Goal: Transaction & Acquisition: Download file/media

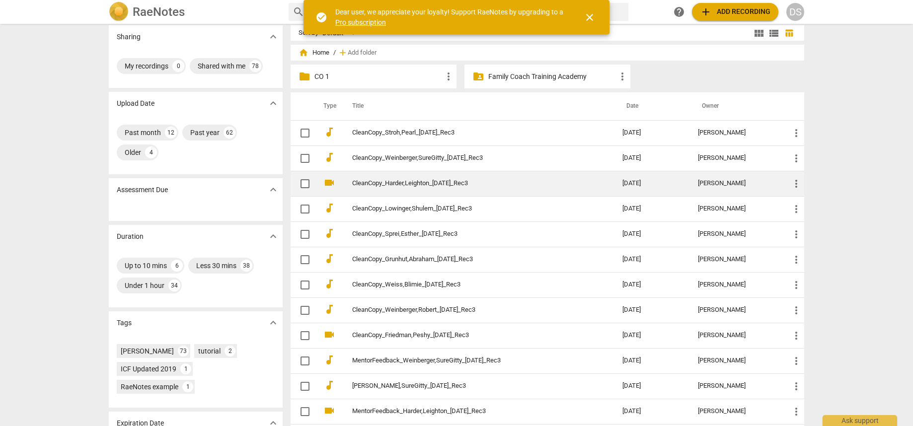
scroll to position [13, 0]
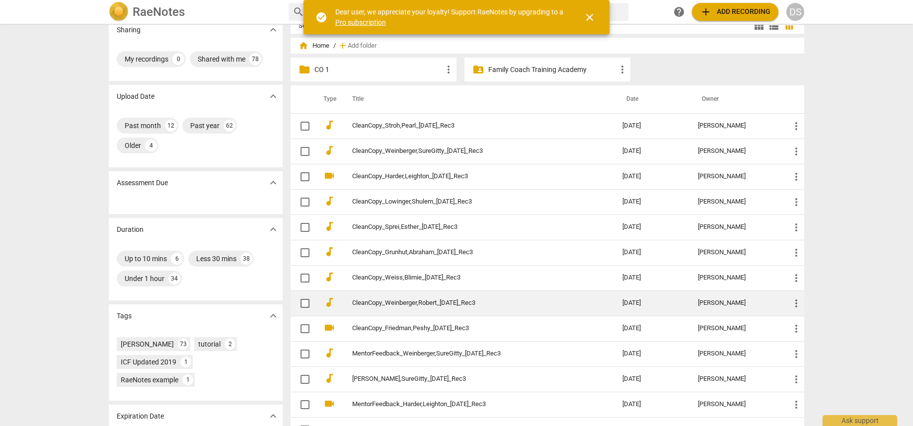
click at [409, 162] on link "CleanCopy_Weinberger,Robert_[DATE]_Rec3" at bounding box center [469, 303] width 235 height 7
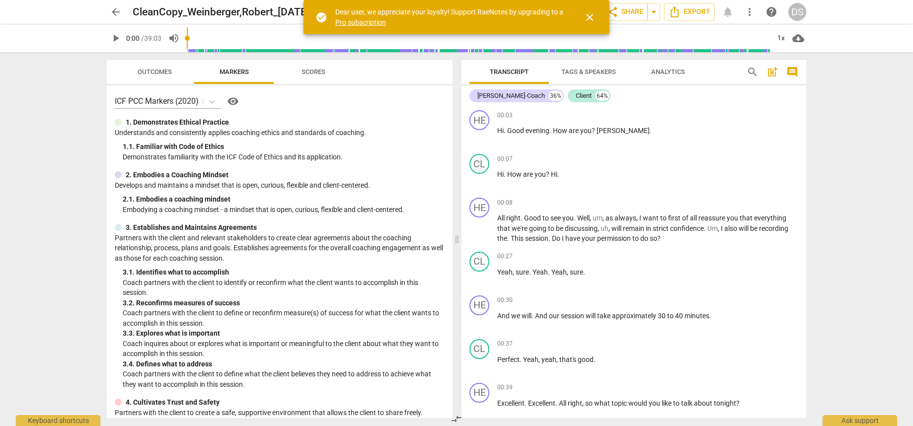
click at [596, 17] on span "close" at bounding box center [590, 17] width 24 height 12
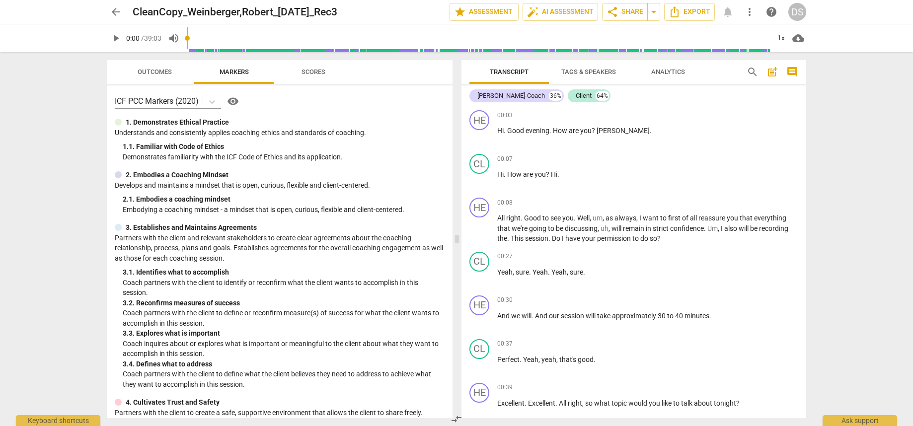
click at [98, 5] on div "arrow_back CleanCopy_Weinberger,Robert_[DATE]_Rec3 edit star Assessment auto_fi…" at bounding box center [456, 12] width 897 height 24
click at [112, 2] on div "arrow_back CleanCopy_Weinberger,Robert_[DATE]_Rec3 edit star Assessment auto_fi…" at bounding box center [456, 12] width 897 height 24
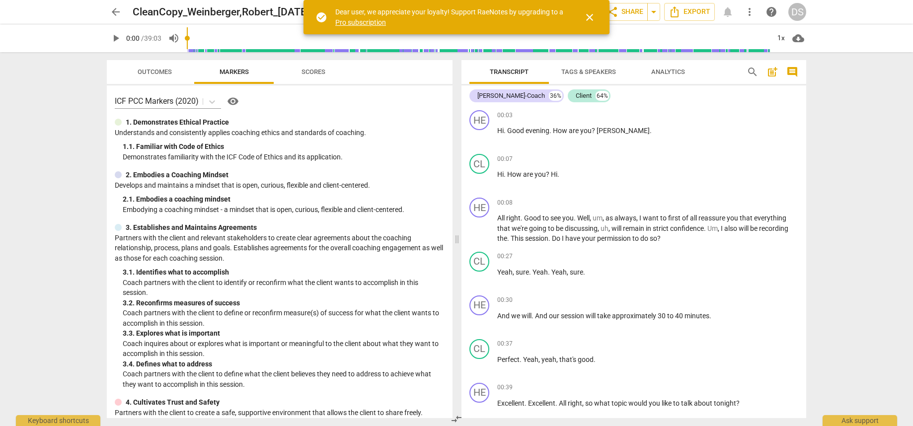
click at [591, 15] on span "close" at bounding box center [590, 17] width 12 height 12
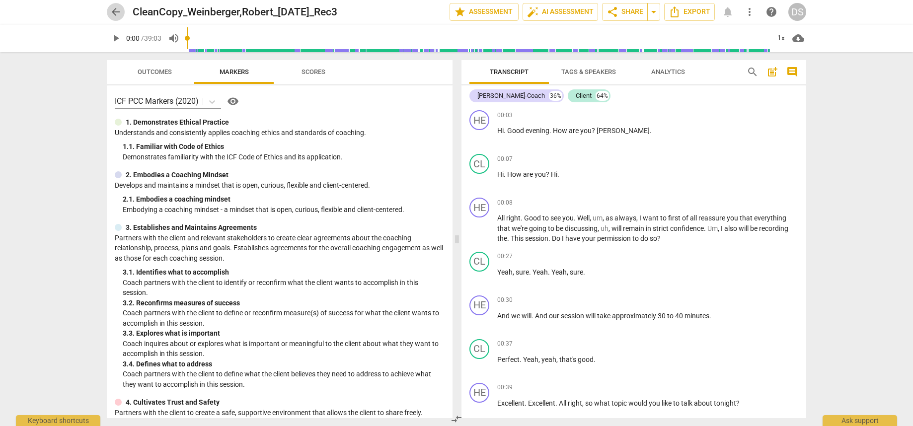
click at [113, 10] on span "arrow_back" at bounding box center [116, 12] width 12 height 12
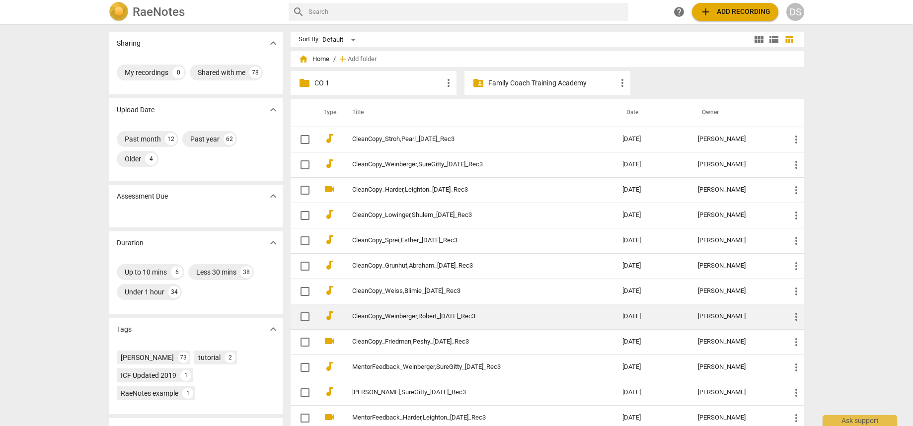
click at [454, 313] on link "CleanCopy_Weinberger,Robert_[DATE]_Rec3" at bounding box center [469, 316] width 235 height 7
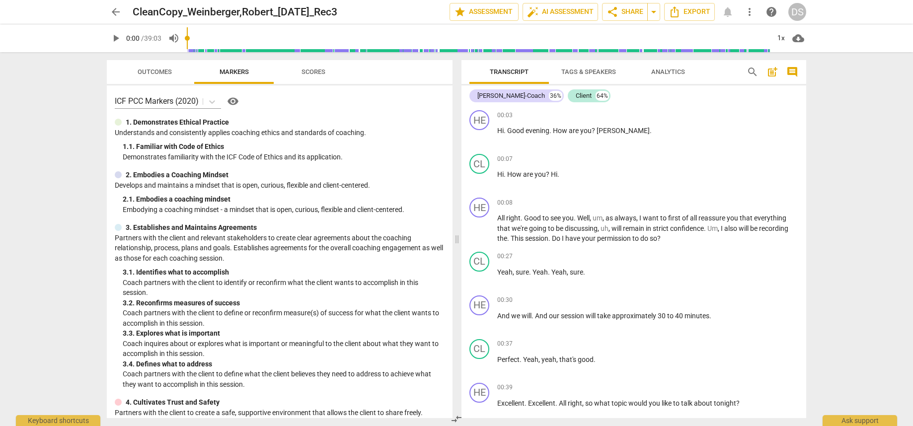
scroll to position [2, 0]
drag, startPoint x: 419, startPoint y: 15, endPoint x: 117, endPoint y: 13, distance: 302.1
click at [117, 13] on div "arrow_back CleanCopy_Weinberger,Robert_[DATE]_Rec3 edit star Assessment auto_fi…" at bounding box center [457, 12] width 700 height 18
copy div "CleanCopy_Weinberger,Robert_[DATE]_Rec3 edit star Assessment auto_fix_high AI A…"
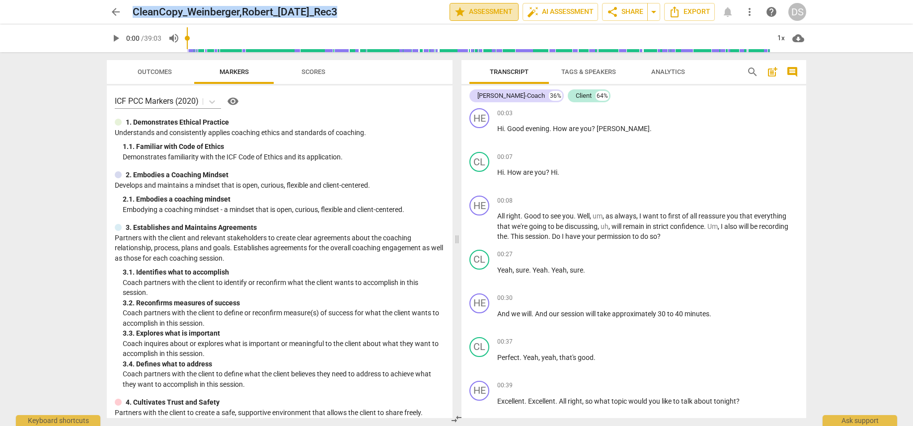
click at [486, 8] on span "star Assessment" at bounding box center [484, 12] width 60 height 12
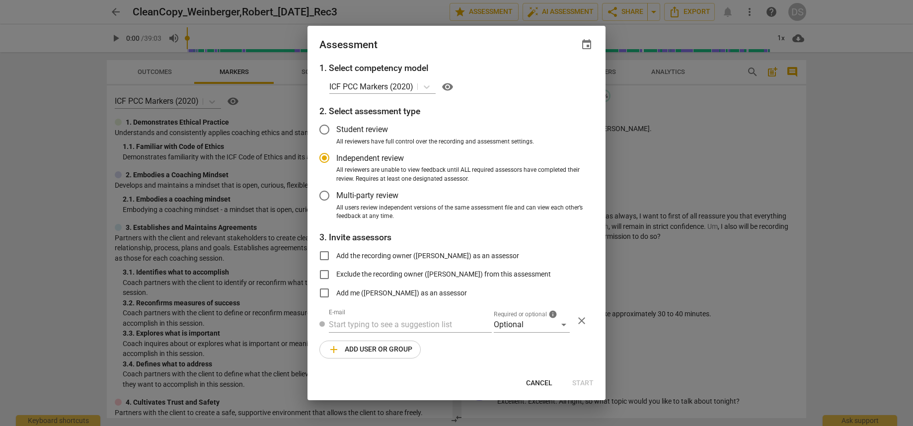
click at [543, 8] on div at bounding box center [456, 213] width 913 height 426
radio input "false"
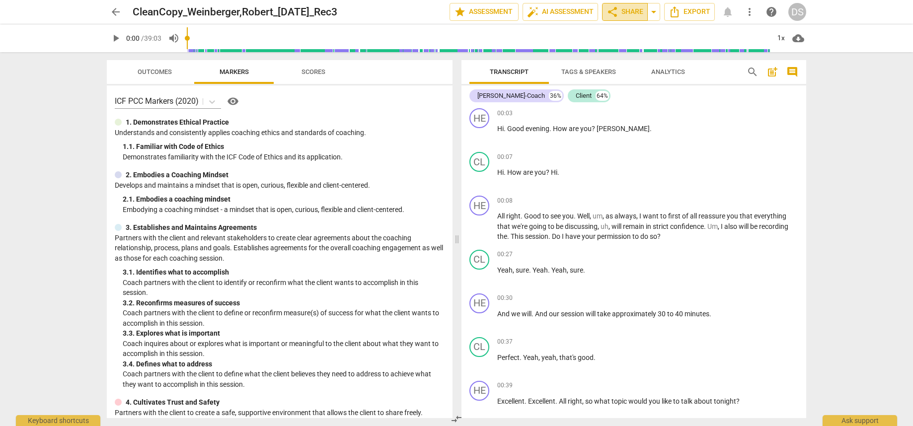
click at [619, 6] on span "share Share" at bounding box center [625, 12] width 37 height 12
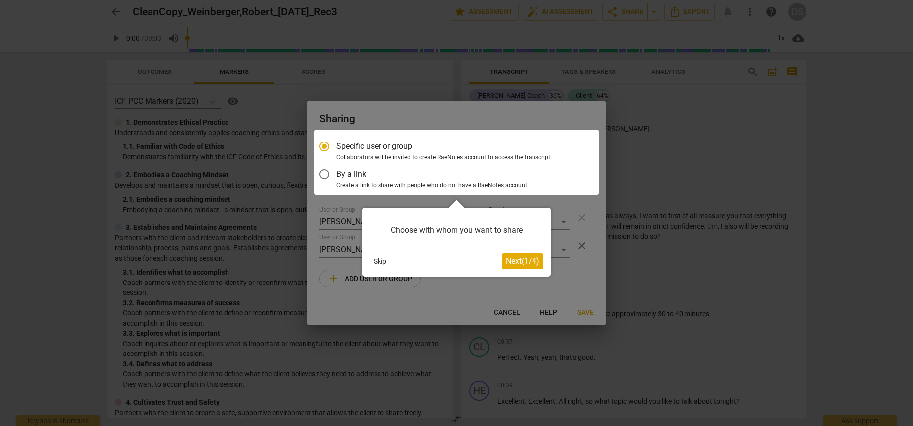
click at [427, 90] on div at bounding box center [456, 213] width 913 height 426
click at [313, 100] on div at bounding box center [456, 213] width 913 height 426
click at [590, 313] on div at bounding box center [456, 213] width 913 height 426
click at [518, 260] on span "Next ( 1 / 4 )" at bounding box center [523, 260] width 34 height 9
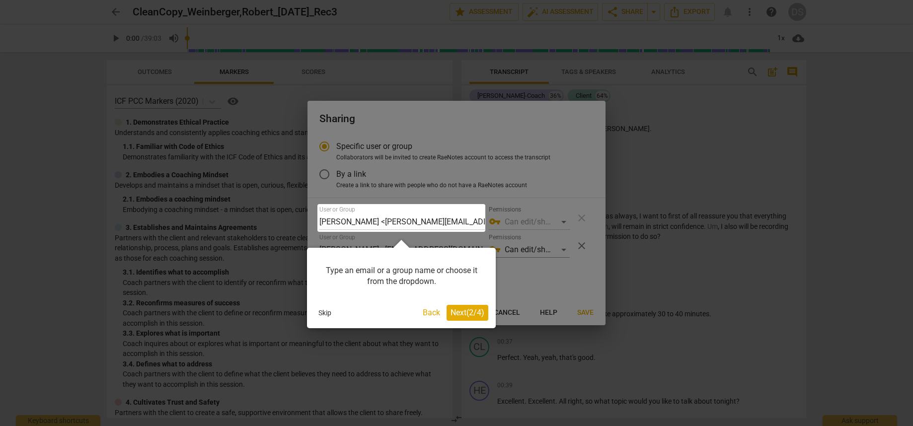
click at [326, 311] on button "Skip" at bounding box center [325, 313] width 21 height 15
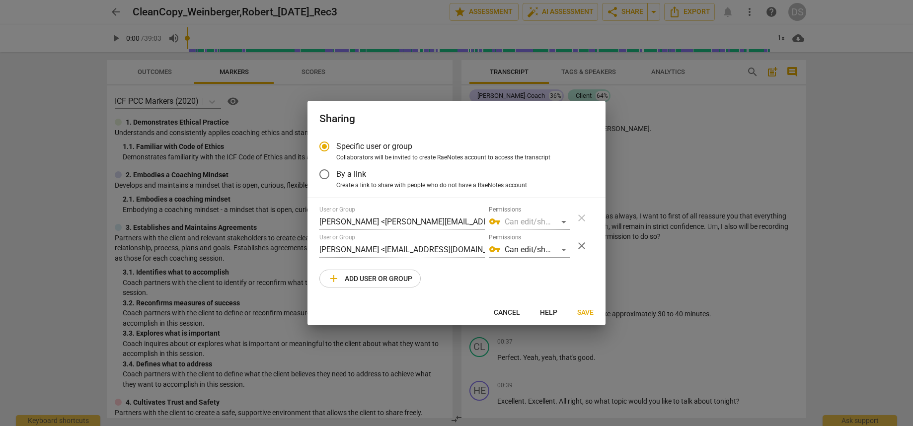
click at [380, 114] on h2 "Sharing" at bounding box center [456, 119] width 274 height 12
click at [586, 312] on span "Save" at bounding box center [585, 313] width 16 height 10
radio input "false"
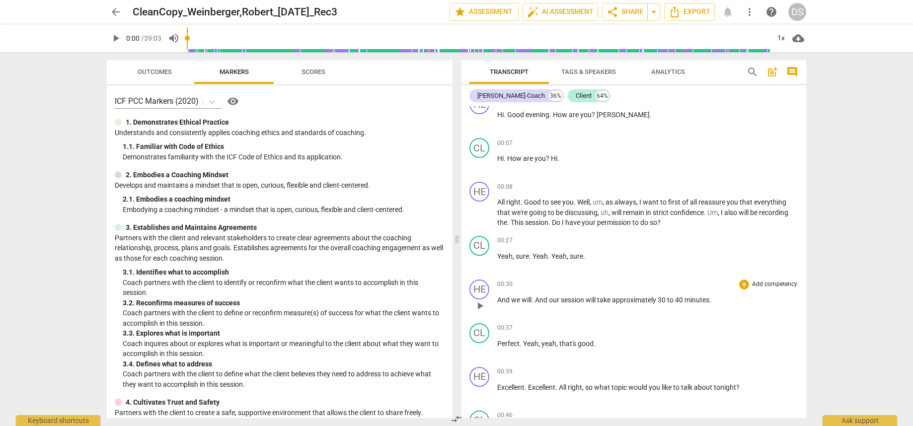
scroll to position [18, 0]
click at [691, 11] on span "Export" at bounding box center [690, 12] width 42 height 12
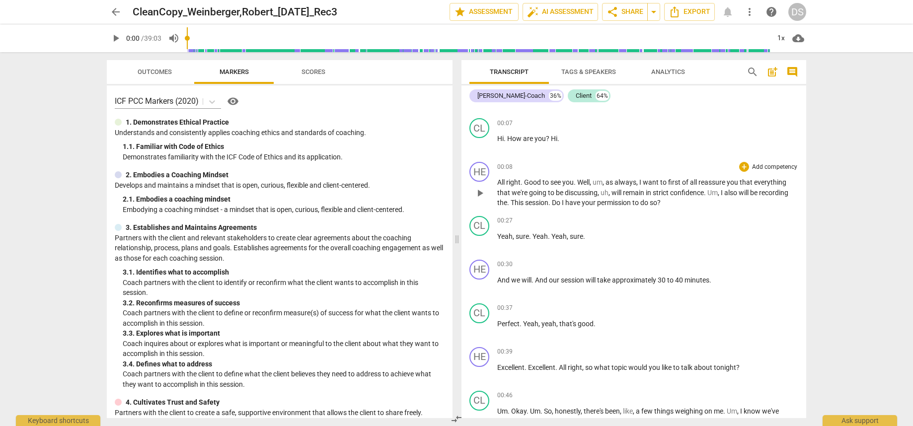
scroll to position [47, 0]
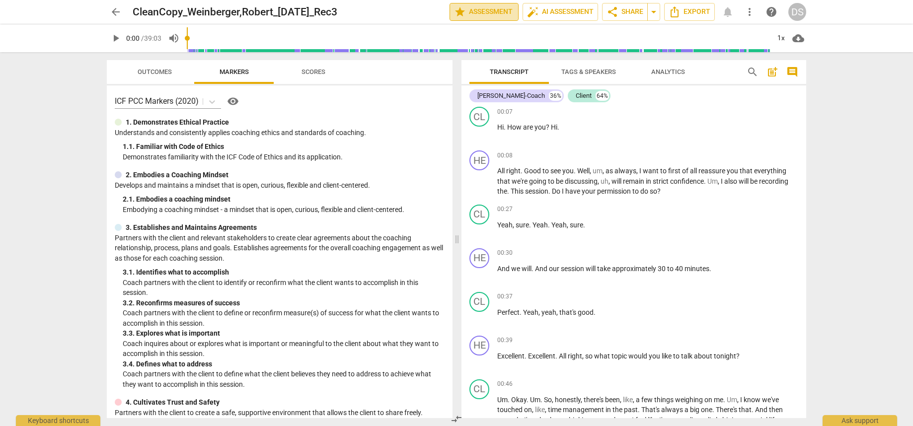
click at [495, 6] on span "star Assessment" at bounding box center [484, 12] width 60 height 12
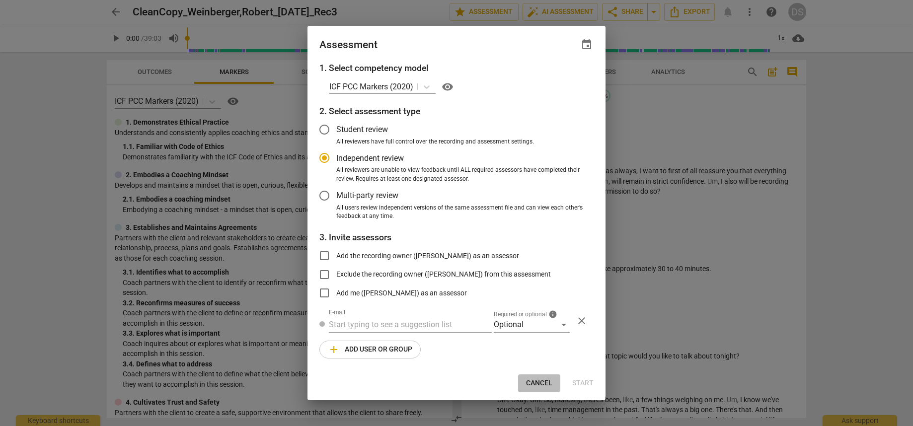
click at [546, 382] on span "Cancel" at bounding box center [539, 384] width 26 height 10
radio input "false"
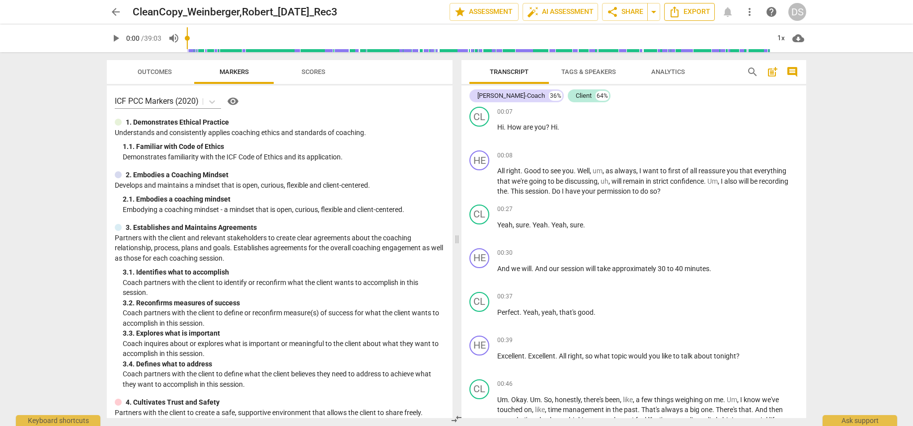
click at [699, 10] on span "Export" at bounding box center [690, 12] width 42 height 12
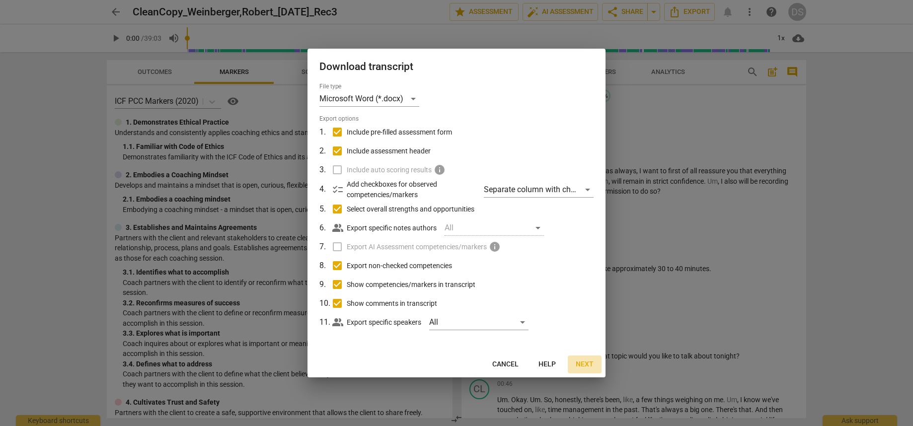
click at [585, 362] on span "Next" at bounding box center [585, 365] width 18 height 10
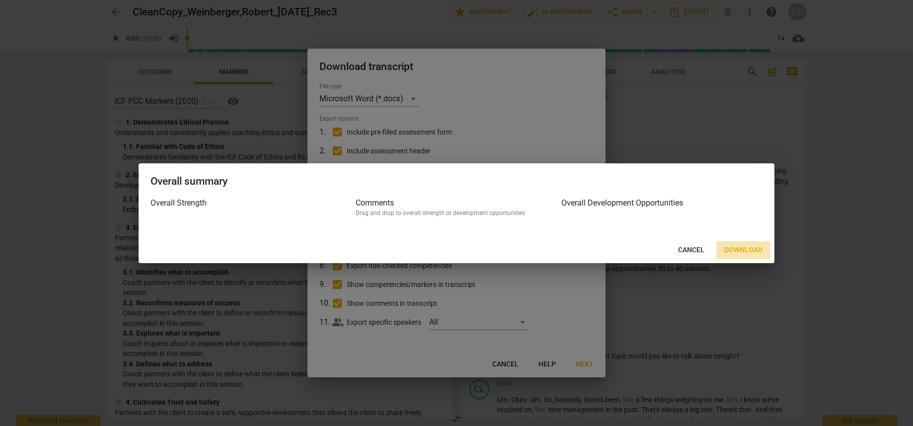
click at [742, 246] on span "Download" at bounding box center [743, 250] width 38 height 10
